Goal: Transaction & Acquisition: Purchase product/service

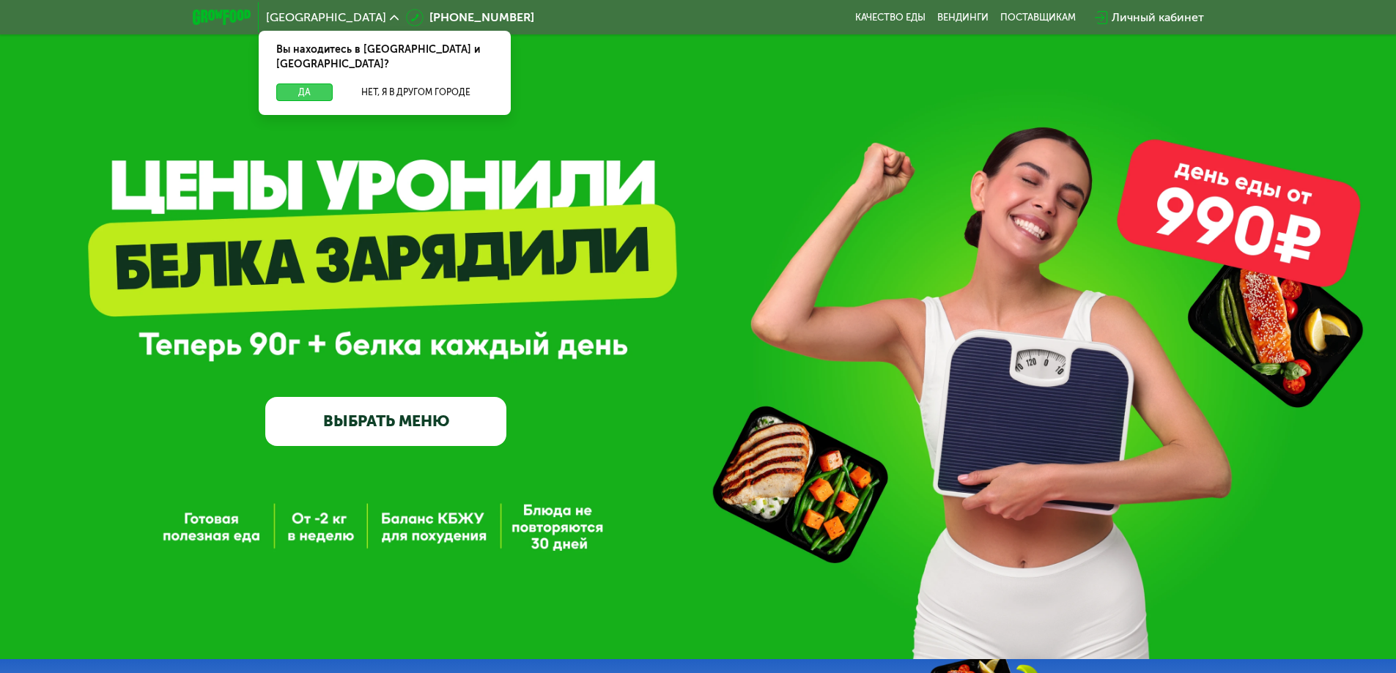
click at [300, 84] on button "Да" at bounding box center [304, 93] width 56 height 18
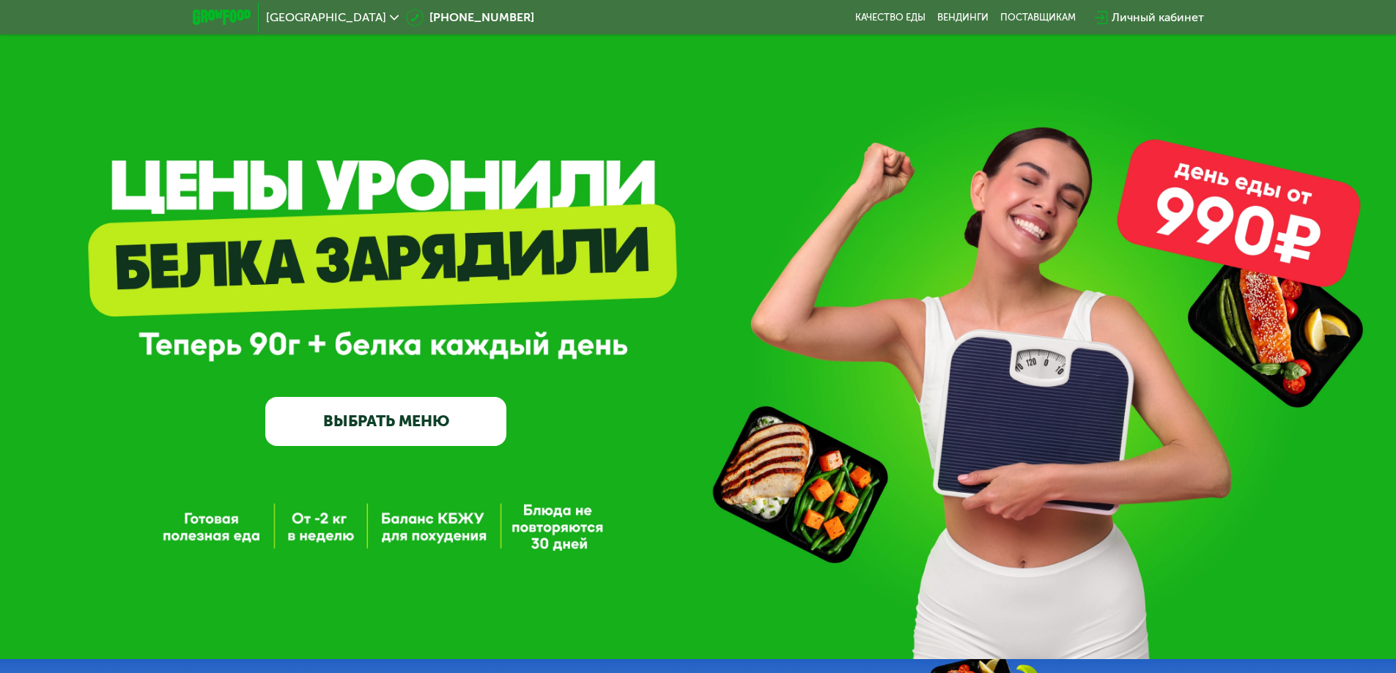
scroll to position [73, 0]
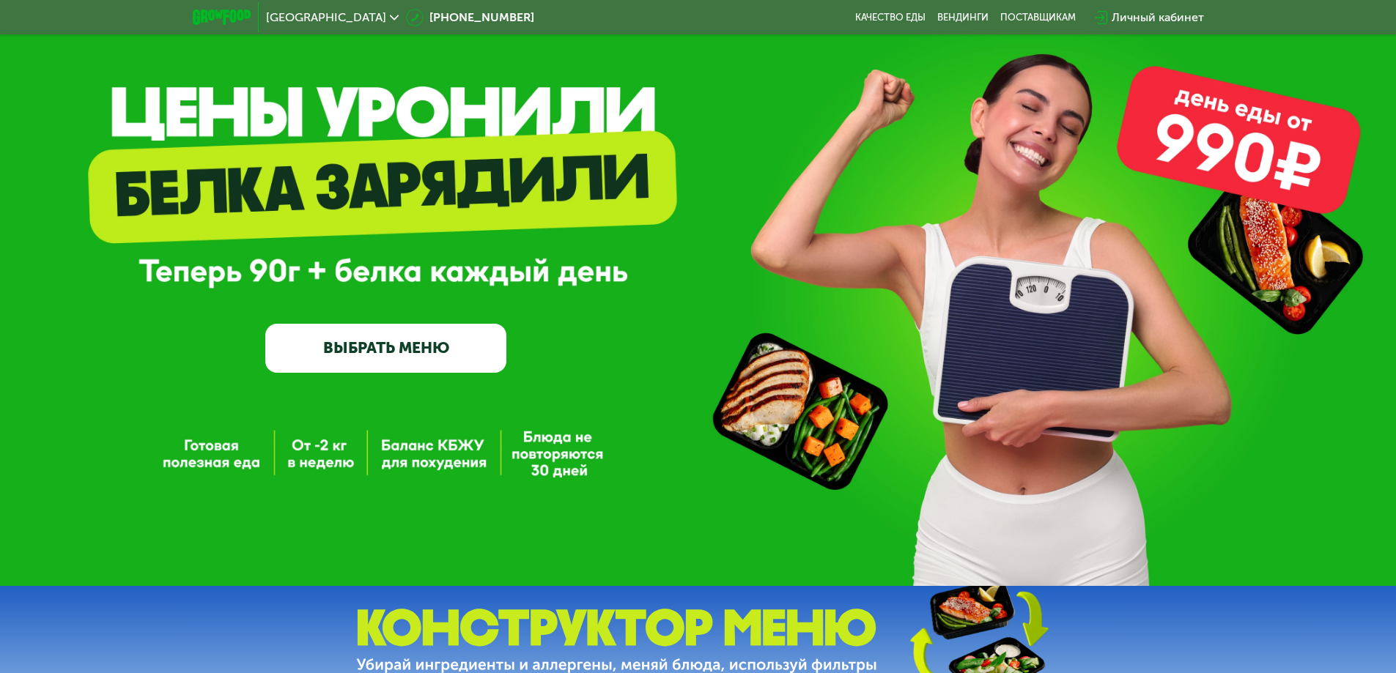
click at [402, 365] on link "ВЫБРАТЬ МЕНЮ" at bounding box center [385, 348] width 241 height 48
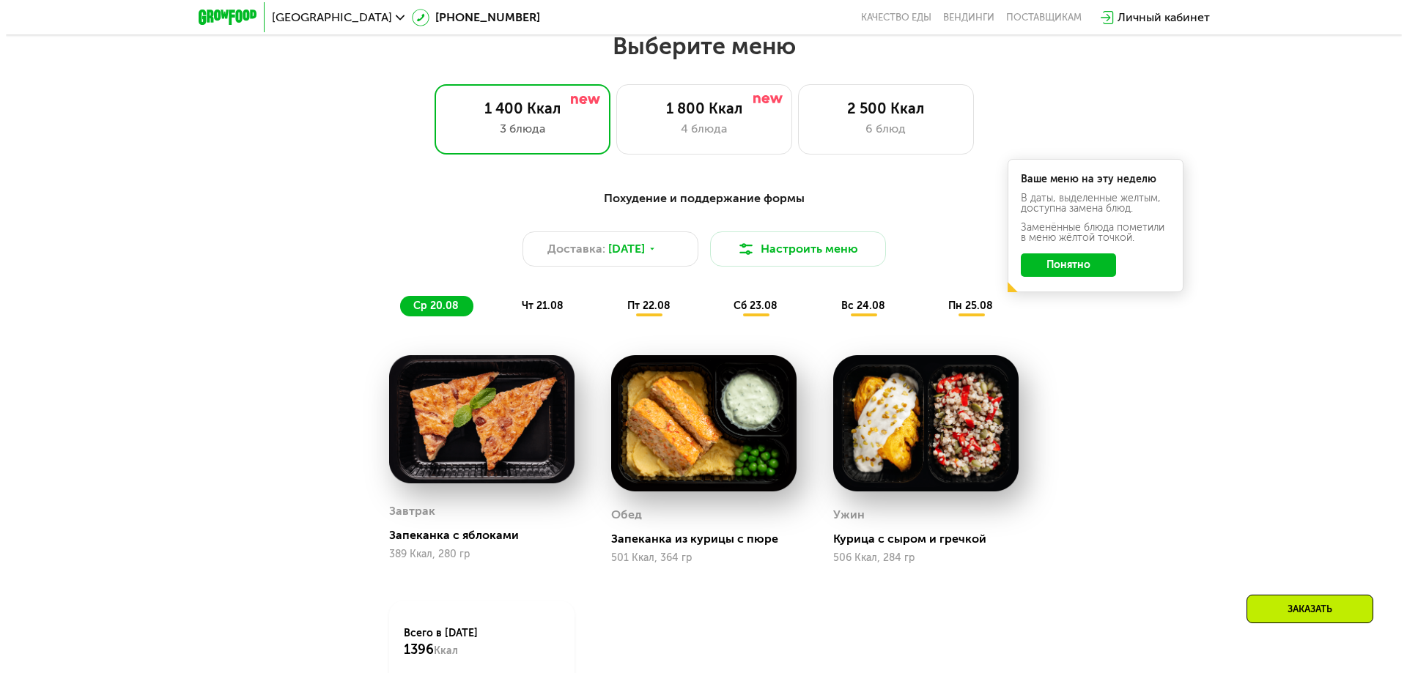
scroll to position [791, 0]
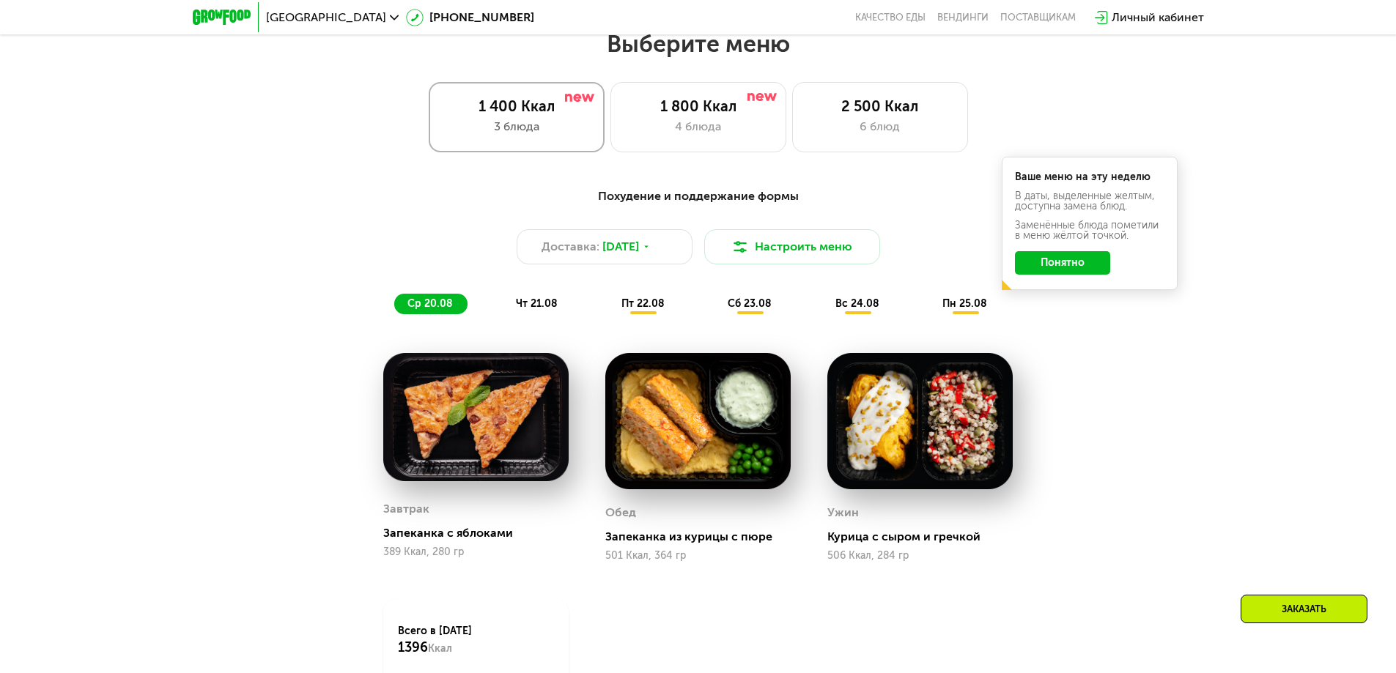
click at [525, 111] on div "1 400 Ккал" at bounding box center [516, 106] width 145 height 18
click at [767, 254] on button "Настроить меню" at bounding box center [792, 246] width 176 height 35
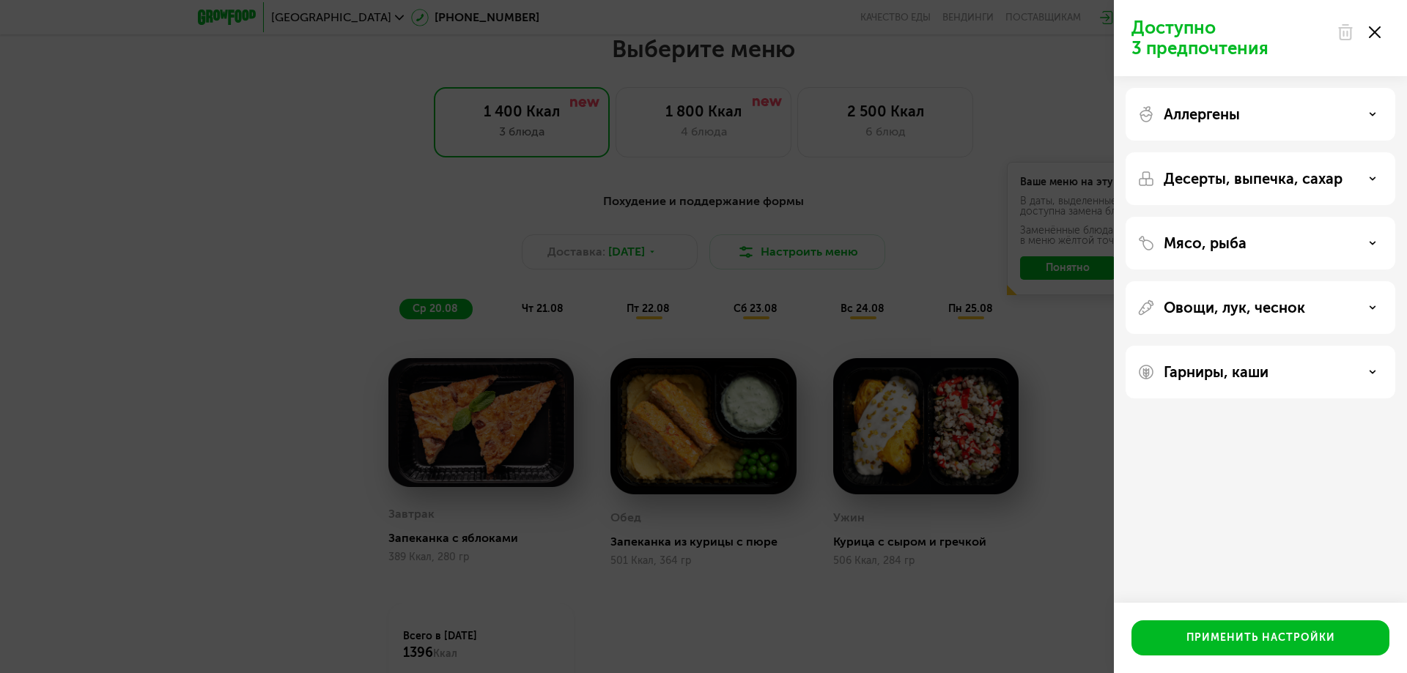
click at [1314, 182] on p "Десерты, выпечка, сахар" at bounding box center [1253, 179] width 179 height 18
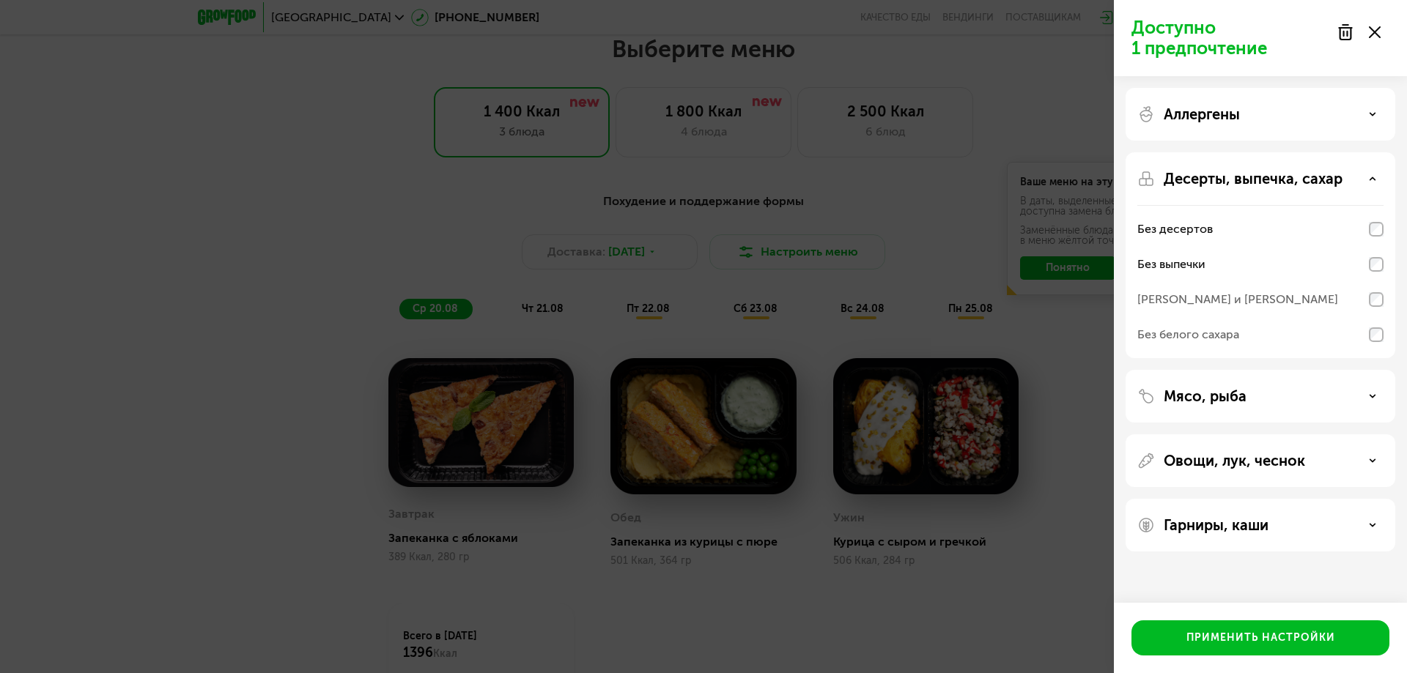
click at [1375, 177] on icon at bounding box center [1372, 178] width 7 height 7
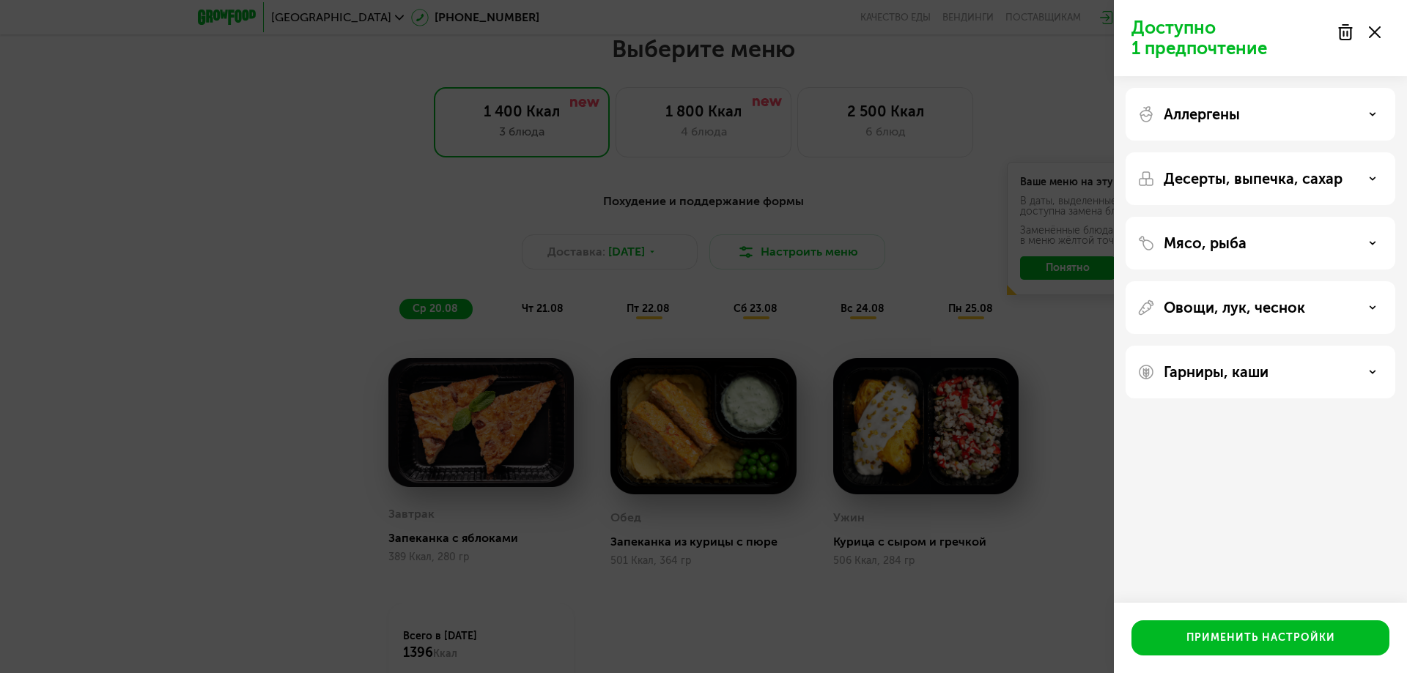
click at [1359, 281] on div "Мясо, рыба" at bounding box center [1261, 307] width 270 height 53
click at [1371, 242] on icon at bounding box center [1372, 243] width 7 height 7
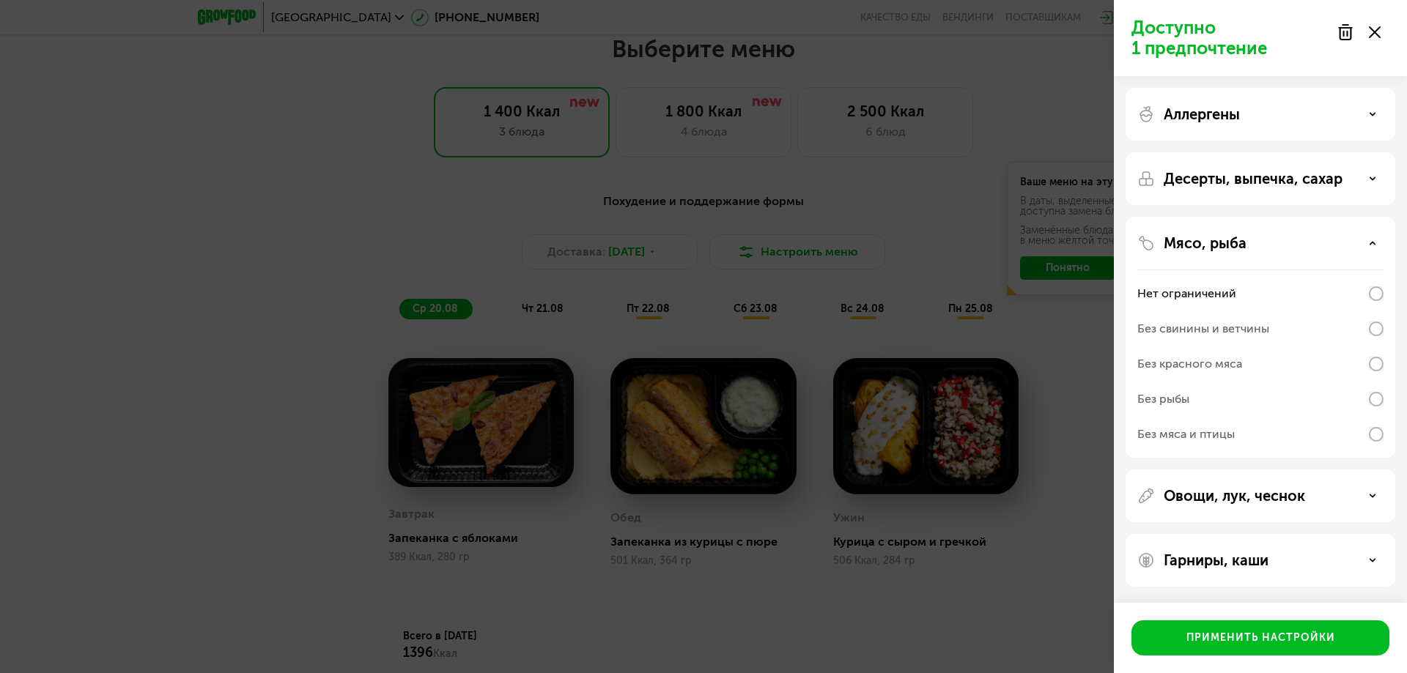
click at [1373, 174] on div "Десерты, выпечка, сахар" at bounding box center [1260, 179] width 246 height 18
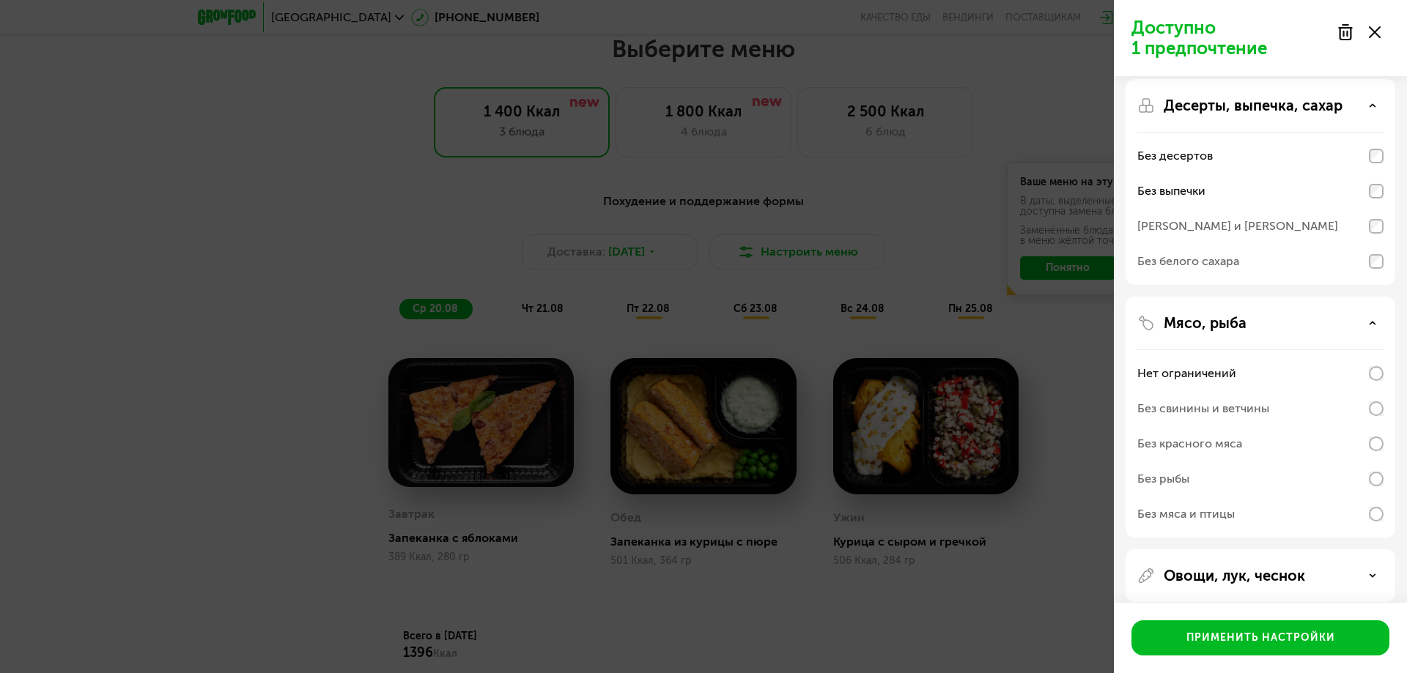
scroll to position [147, 0]
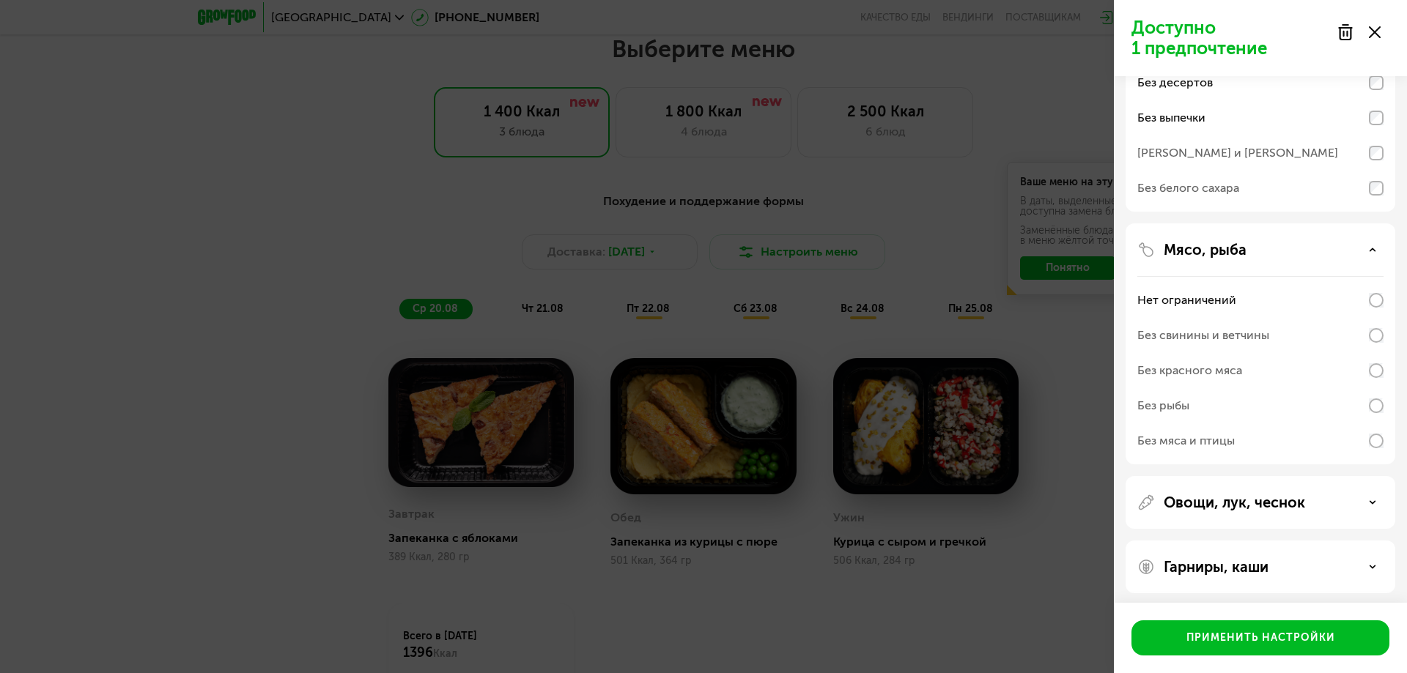
click at [1343, 499] on div "Овощи, лук, чеснок" at bounding box center [1260, 503] width 246 height 18
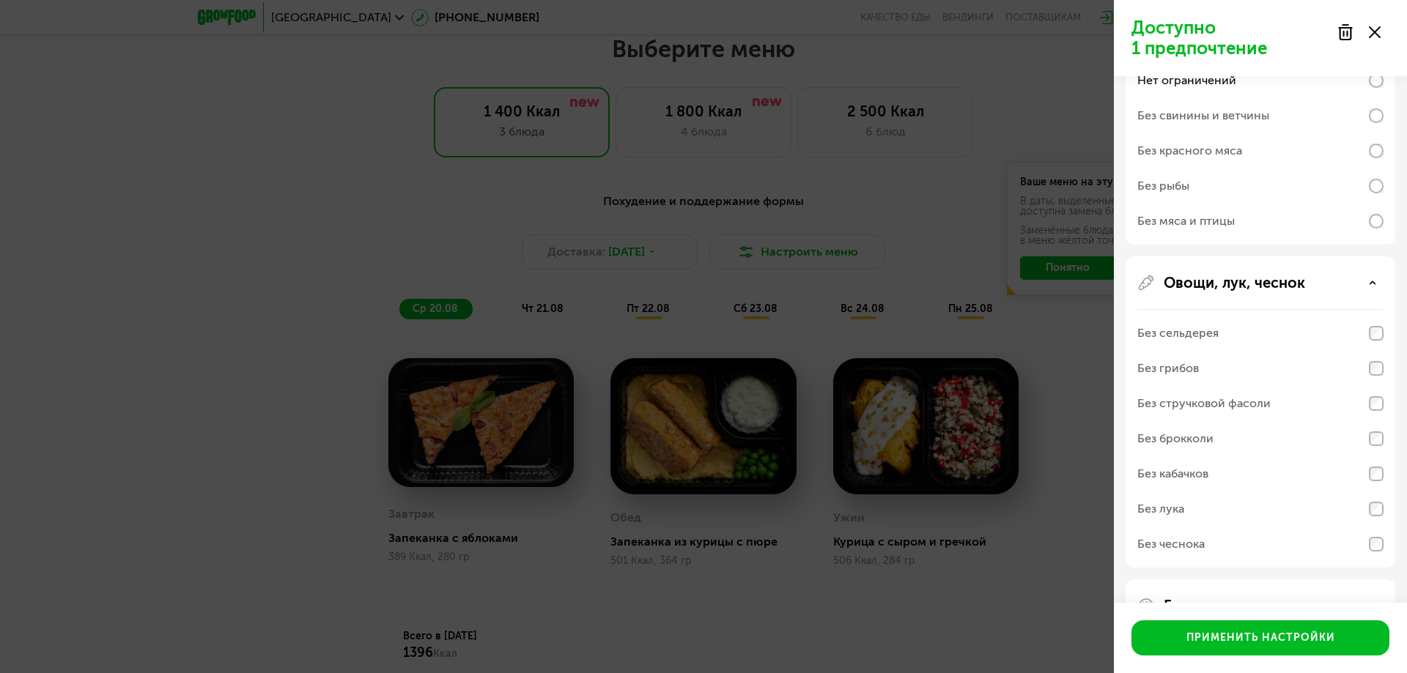
scroll to position [410, 0]
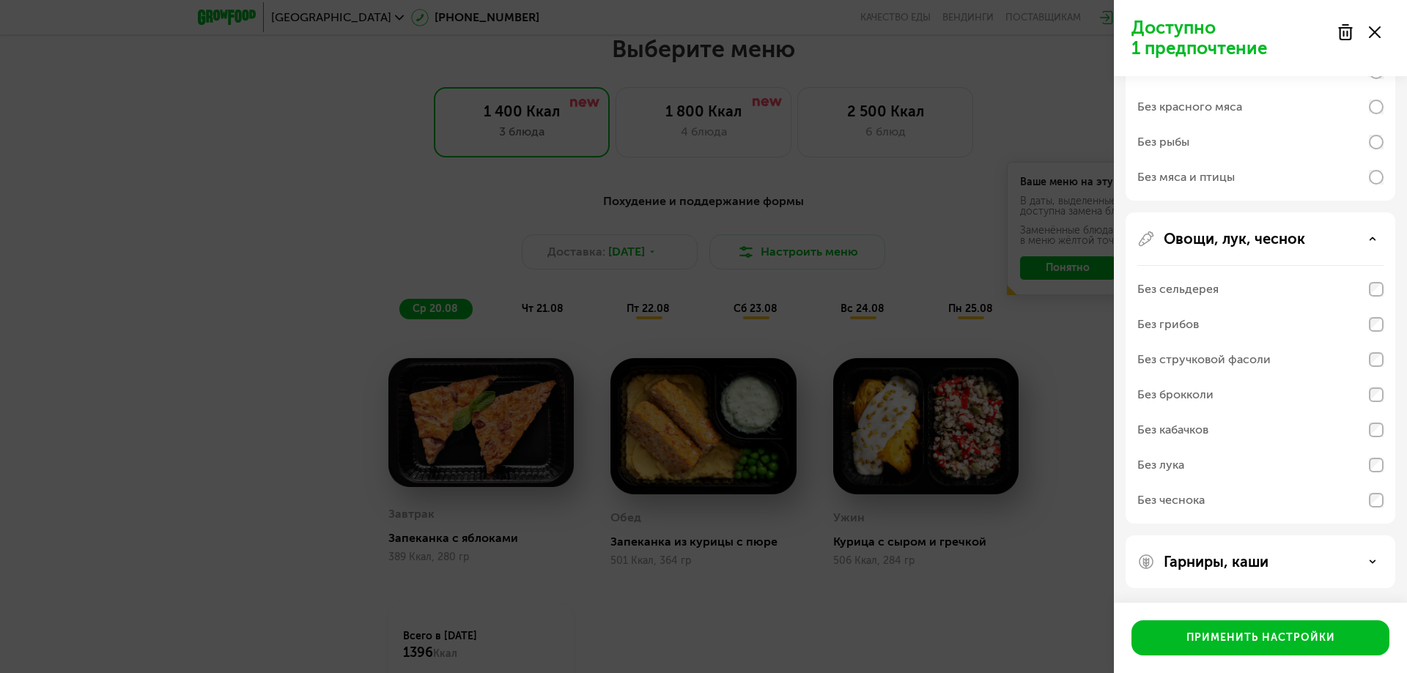
click at [1368, 235] on div "Овощи, лук, чеснок" at bounding box center [1260, 239] width 246 height 18
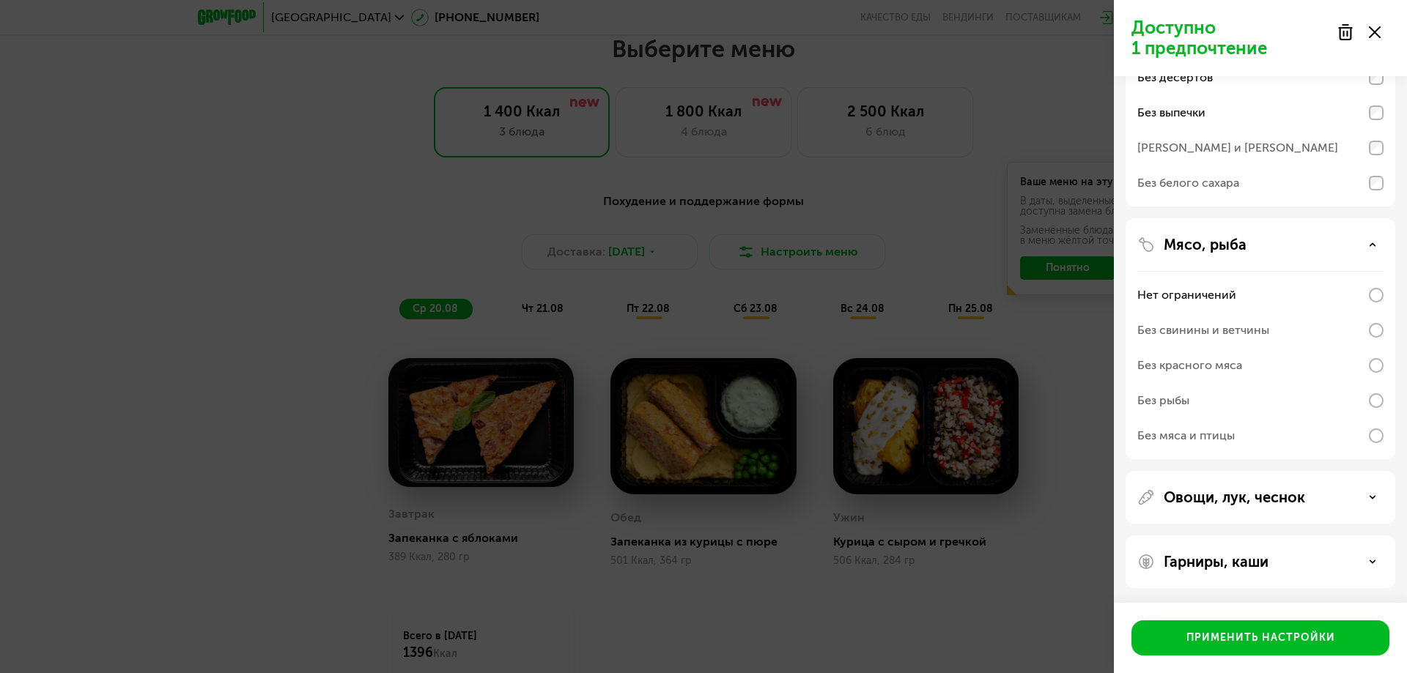
scroll to position [152, 0]
click at [1370, 561] on icon at bounding box center [1372, 561] width 7 height 7
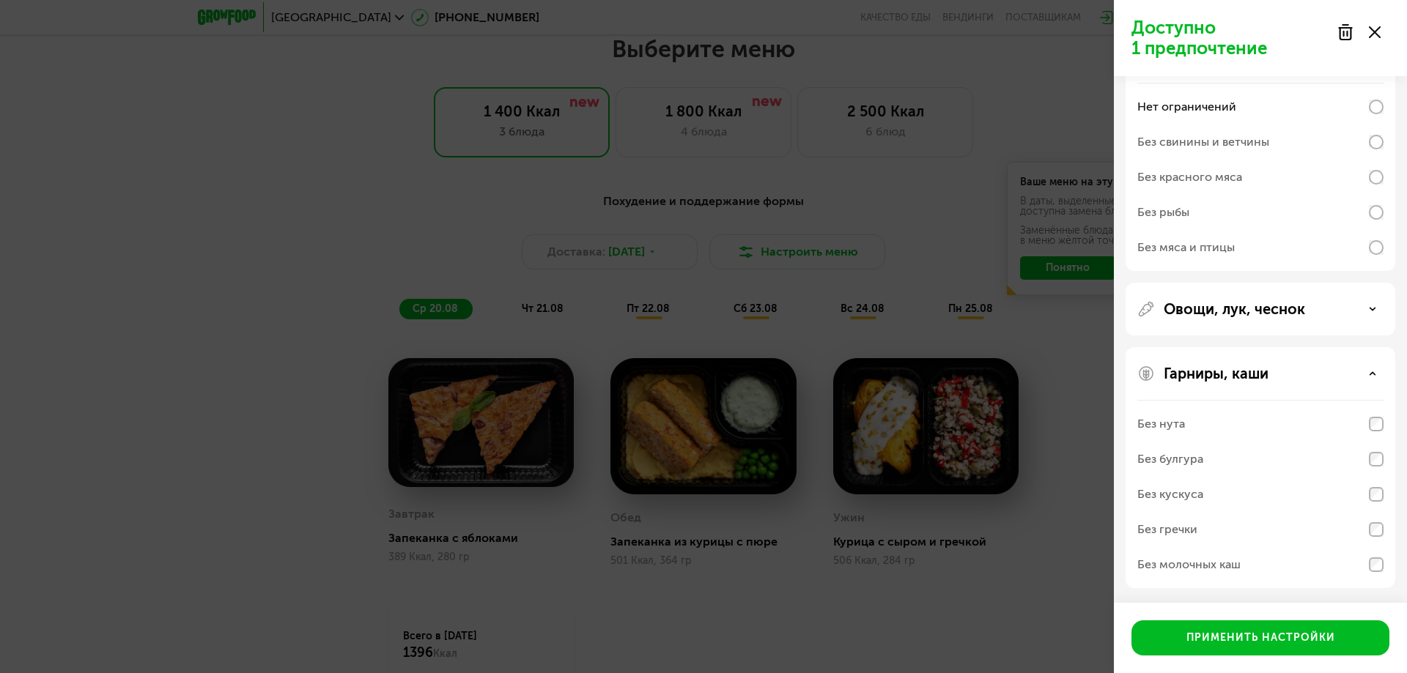
click at [1377, 372] on div "Гарниры, каши" at bounding box center [1260, 374] width 246 height 18
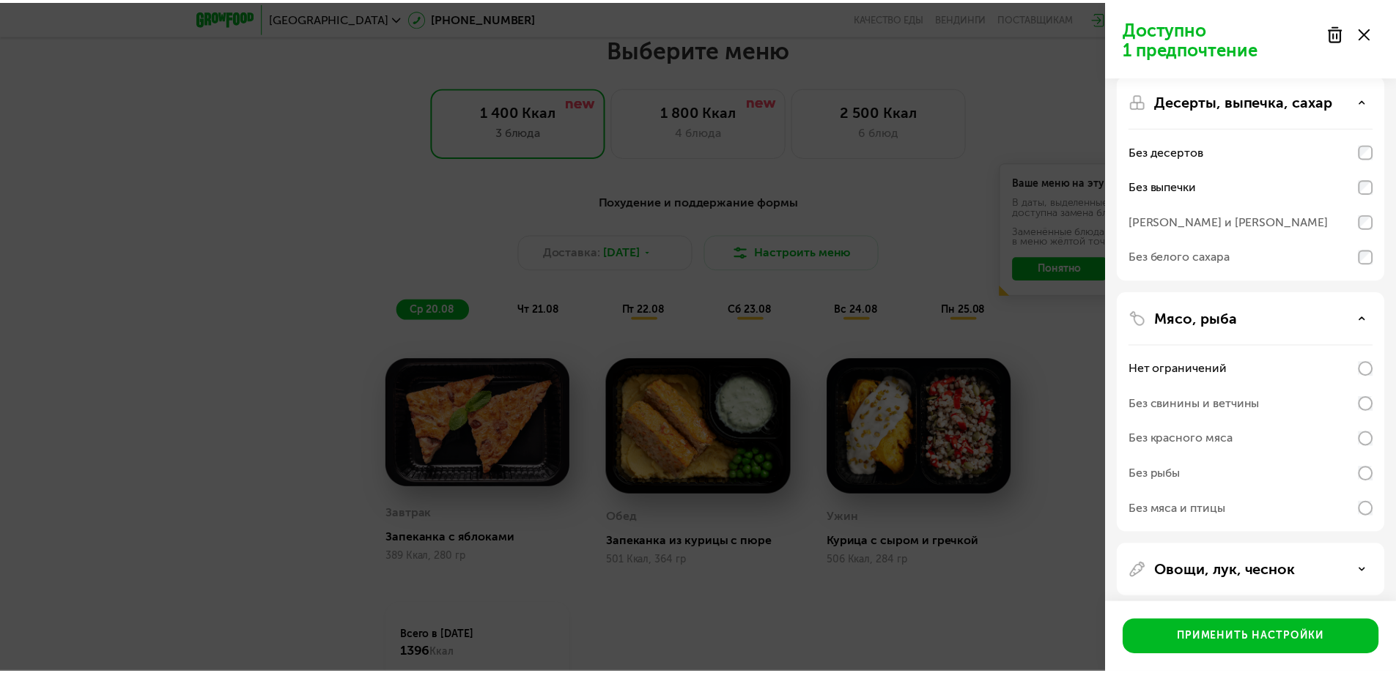
scroll to position [0, 0]
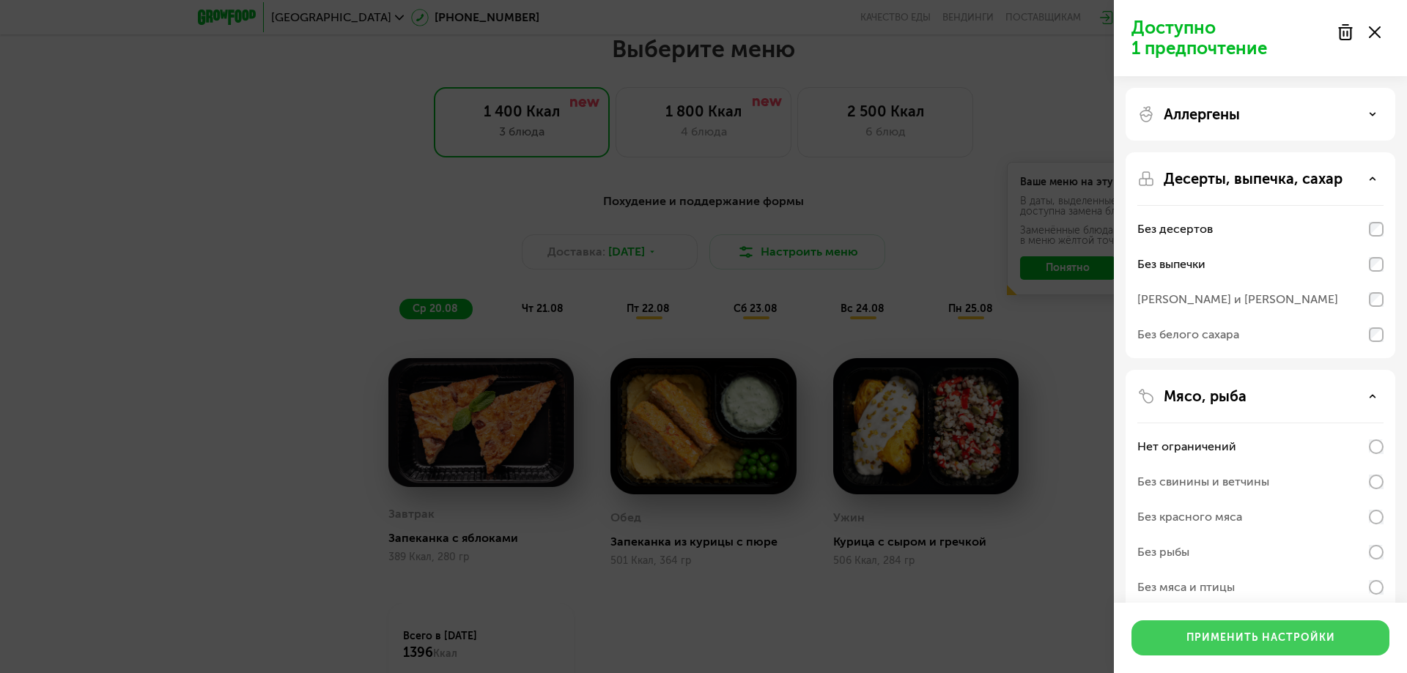
click at [1291, 638] on div "Применить настройки" at bounding box center [1260, 638] width 149 height 15
